Goal: Information Seeking & Learning: Check status

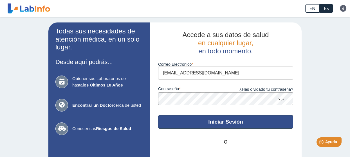
click at [210, 122] on button "Iniciar Sesión" at bounding box center [225, 122] width 135 height 14
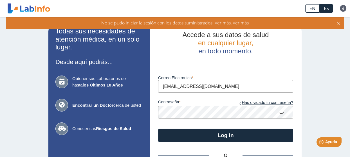
click at [280, 114] on icon at bounding box center [281, 112] width 7 height 11
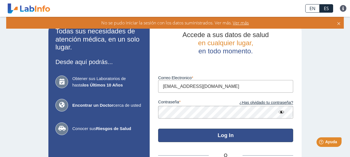
click at [216, 136] on button "Log In" at bounding box center [225, 136] width 135 height 14
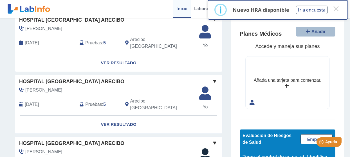
scroll to position [56, 0]
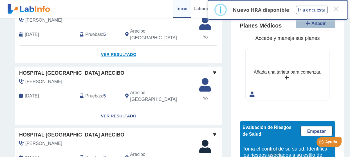
click at [117, 50] on link "Ver Resultado" at bounding box center [118, 55] width 207 height 18
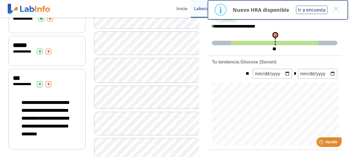
scroll to position [169, 0]
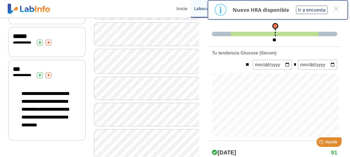
click at [13, 39] on span "******" at bounding box center [20, 36] width 14 height 6
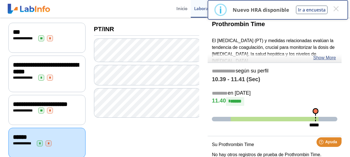
scroll to position [56, 0]
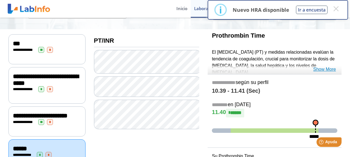
click at [332, 67] on link "Show More" at bounding box center [324, 69] width 23 height 7
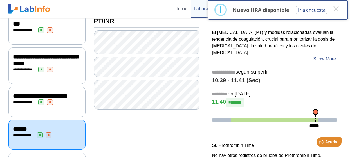
scroll to position [84, 0]
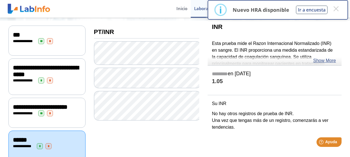
scroll to position [56, 0]
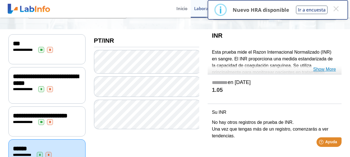
click at [321, 70] on link "Show More" at bounding box center [324, 69] width 23 height 7
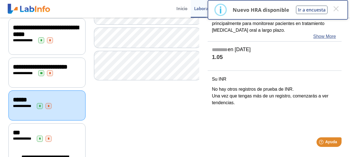
scroll to position [113, 0]
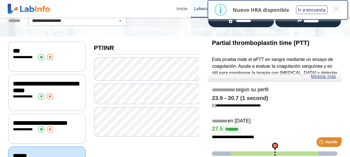
scroll to position [56, 0]
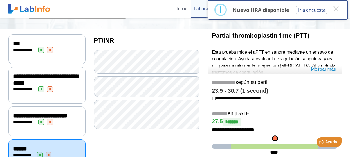
click at [318, 70] on link "Mostrar más" at bounding box center [323, 69] width 25 height 7
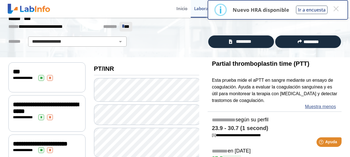
scroll to position [0, 0]
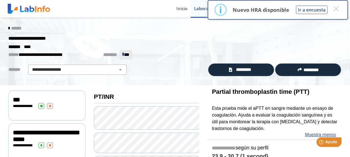
click at [8, 28] on icon at bounding box center [8, 28] width 1 height 5
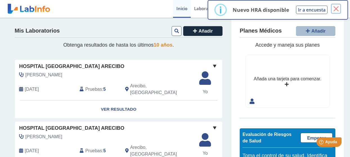
click at [335, 8] on button "×" at bounding box center [336, 9] width 10 height 10
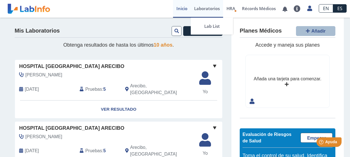
click at [208, 9] on link "Laboratorios" at bounding box center [207, 9] width 32 height 18
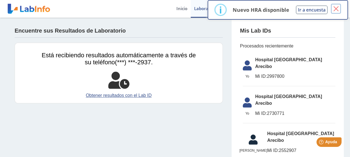
click at [337, 9] on button "×" at bounding box center [336, 9] width 10 height 10
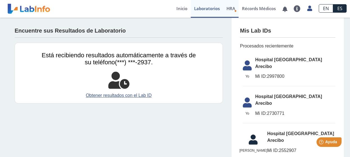
click at [231, 9] on span "HRA" at bounding box center [230, 9] width 9 height 6
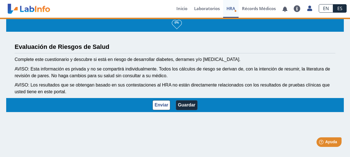
select select "5: 231"
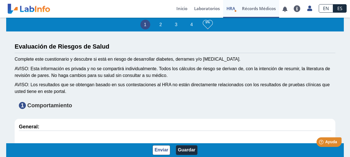
click at [264, 8] on link "Récords Médicos" at bounding box center [259, 9] width 41 height 18
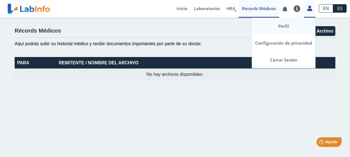
click at [283, 28] on link "Perfil" at bounding box center [284, 26] width 64 height 17
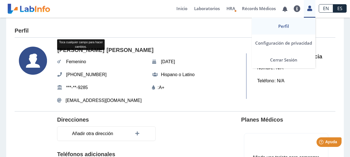
click at [310, 9] on icon at bounding box center [309, 8] width 5 height 4
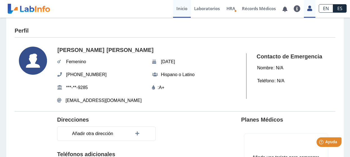
click at [183, 9] on link "Inicio" at bounding box center [182, 9] width 18 height 18
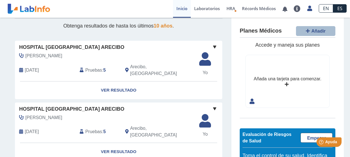
scroll to position [28, 0]
